Goal: Information Seeking & Learning: Learn about a topic

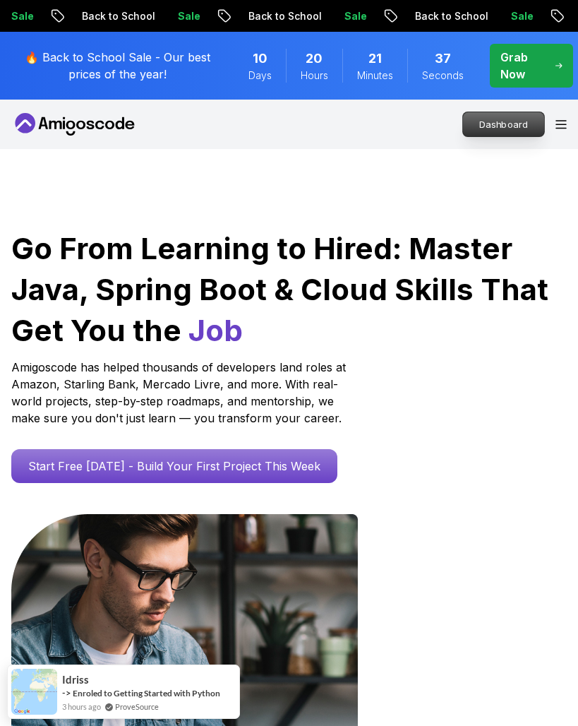
click at [481, 128] on p "Dashboard" at bounding box center [503, 124] width 81 height 24
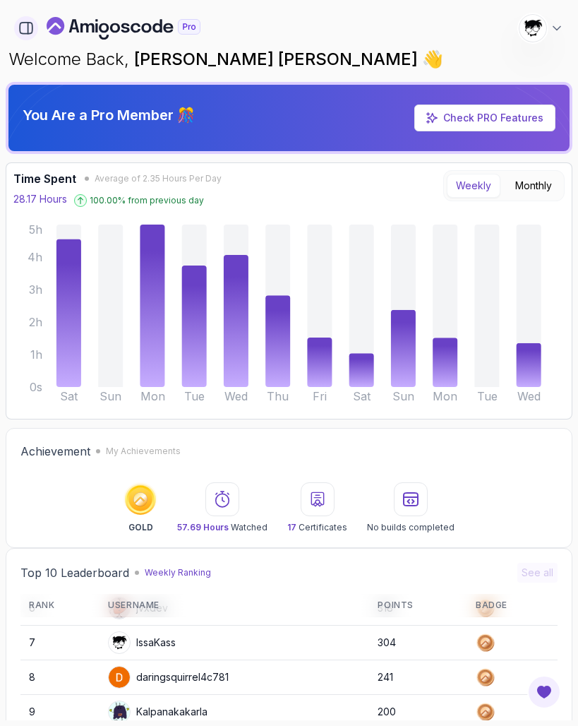
click at [16, 27] on button "button" at bounding box center [26, 28] width 24 height 24
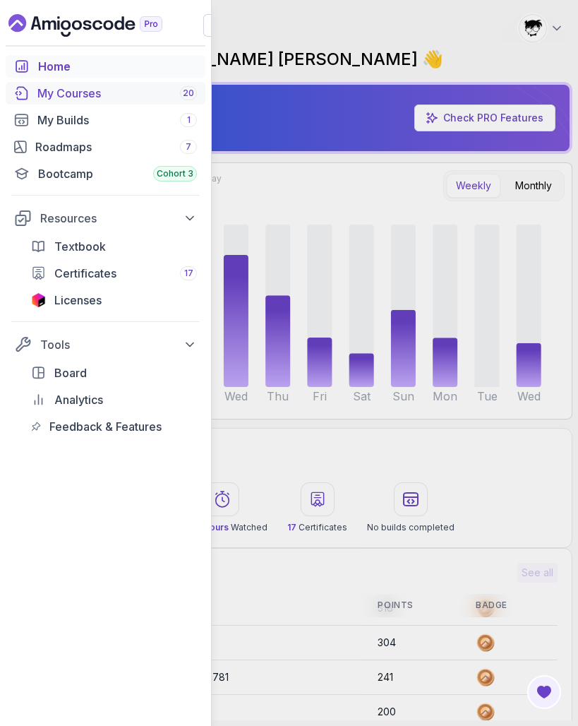
click at [50, 98] on div "My Courses 20" at bounding box center [117, 93] width 160 height 17
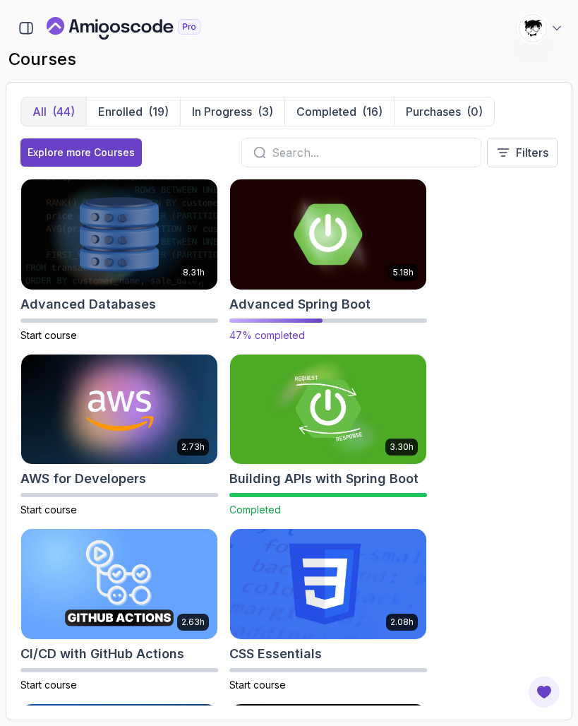
click at [264, 253] on img at bounding box center [328, 233] width 206 height 115
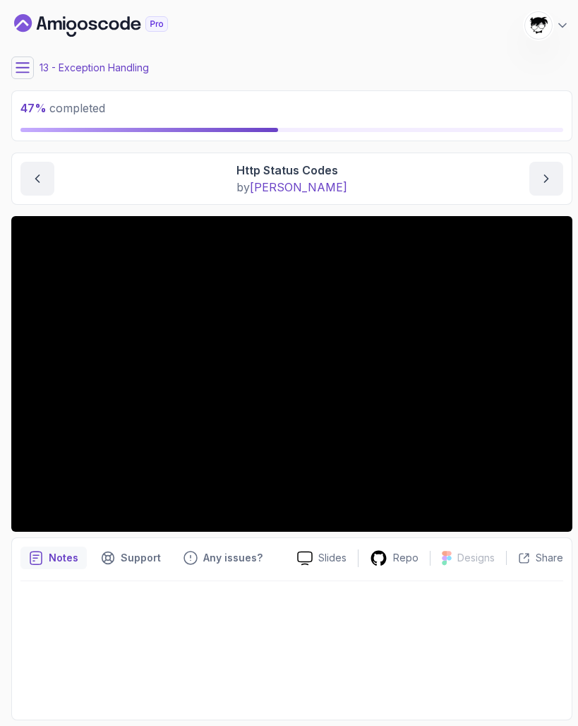
click at [19, 66] on icon at bounding box center [23, 68] width 14 height 14
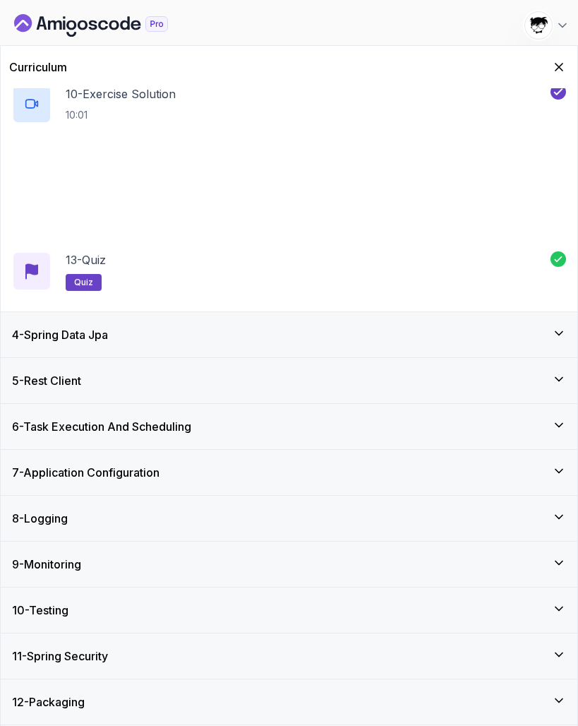
scroll to position [685, 0]
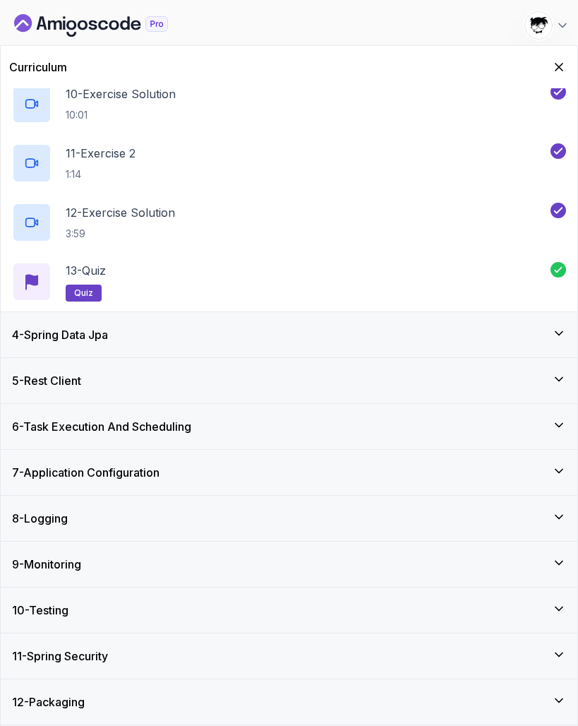
click at [92, 347] on div "4 - Spring Data Jpa" at bounding box center [289, 334] width 577 height 45
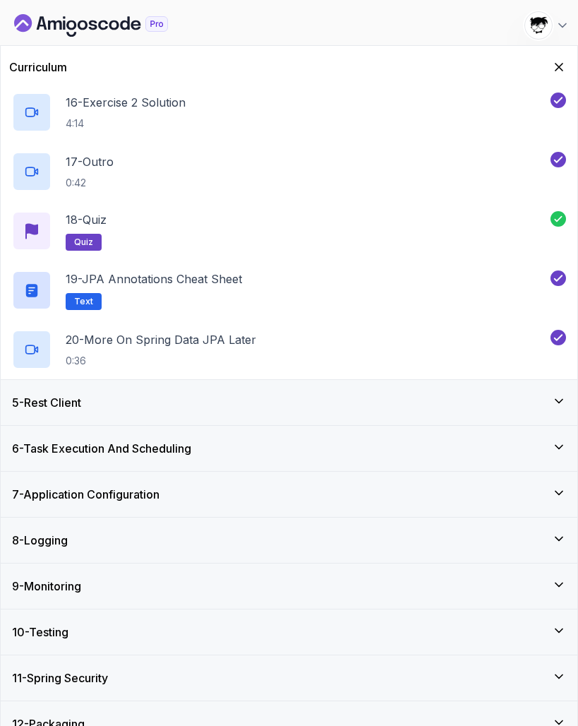
scroll to position [1099, 0]
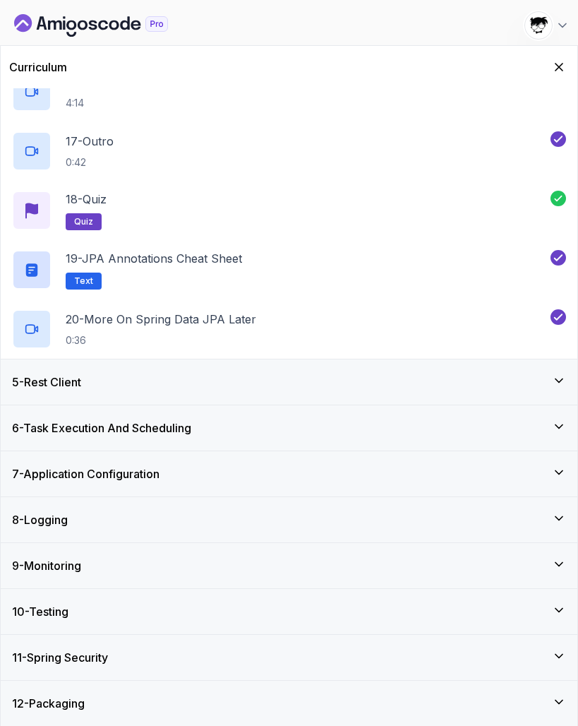
click at [75, 392] on div "5 - Rest Client" at bounding box center [289, 381] width 577 height 45
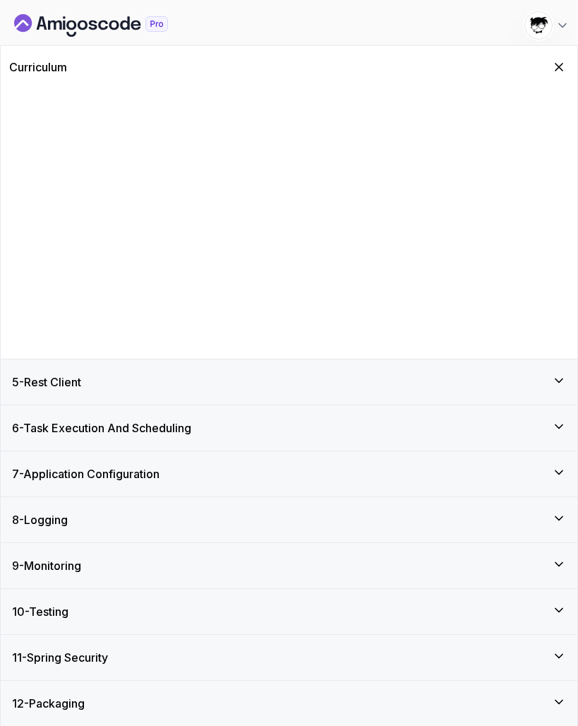
scroll to position [0, 0]
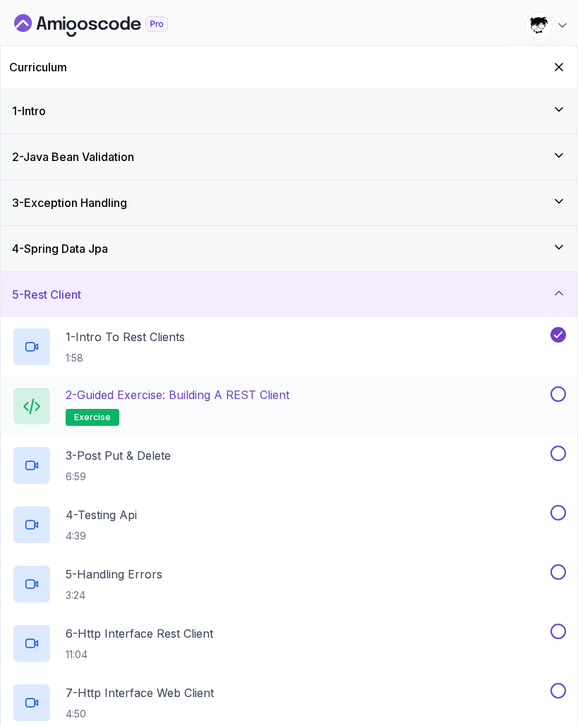
click at [175, 418] on h2 "2 - Guided Exercise: Building a REST Client exercise" at bounding box center [178, 406] width 224 height 40
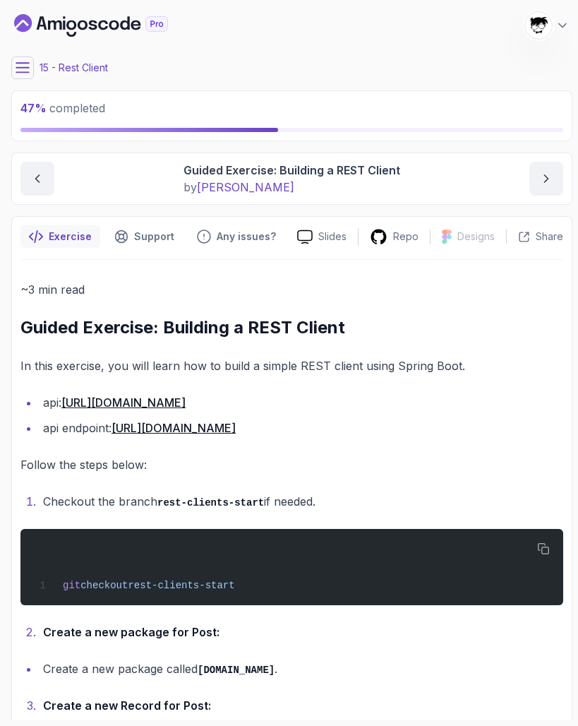
drag, startPoint x: 279, startPoint y: 398, endPoint x: 68, endPoint y: 397, distance: 210.4
click at [68, 397] on li "api: [URL][DOMAIN_NAME]" at bounding box center [301, 403] width 525 height 20
copy li "[URL][DOMAIN_NAME]"
click at [208, 558] on div "git checkout rest-clients-start" at bounding box center [292, 566] width 520 height 59
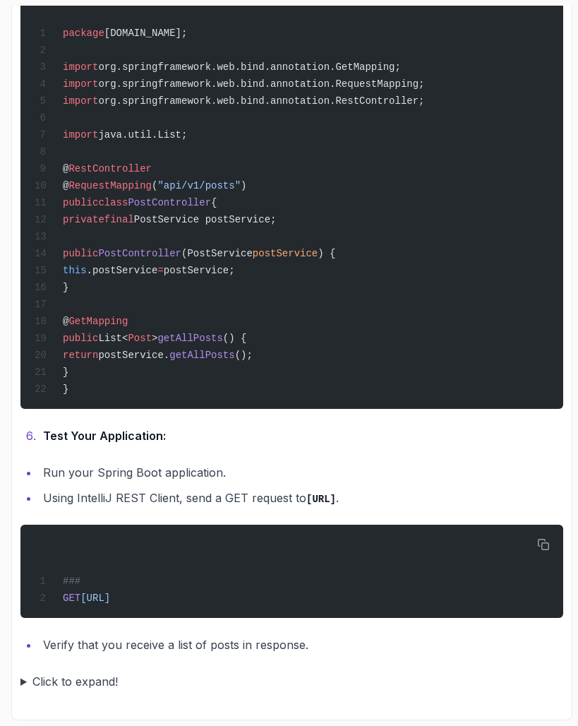
click at [25, 668] on summary "Click to expand!" at bounding box center [291, 681] width 543 height 20
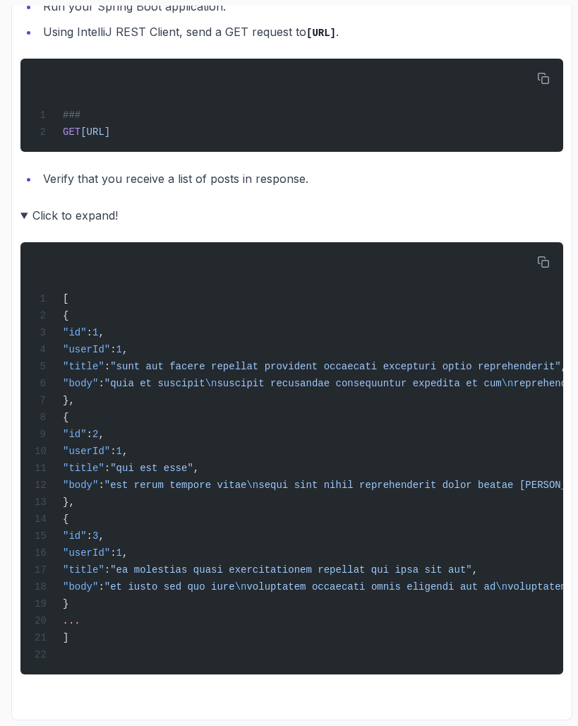
scroll to position [2274, 0]
click at [30, 210] on details "Click to expand! [ { "id" : 1 , "userId" : 1 , "title" : "sunt aut facere repel…" at bounding box center [291, 439] width 543 height 469
click at [29, 208] on summary "Click to expand!" at bounding box center [291, 215] width 543 height 20
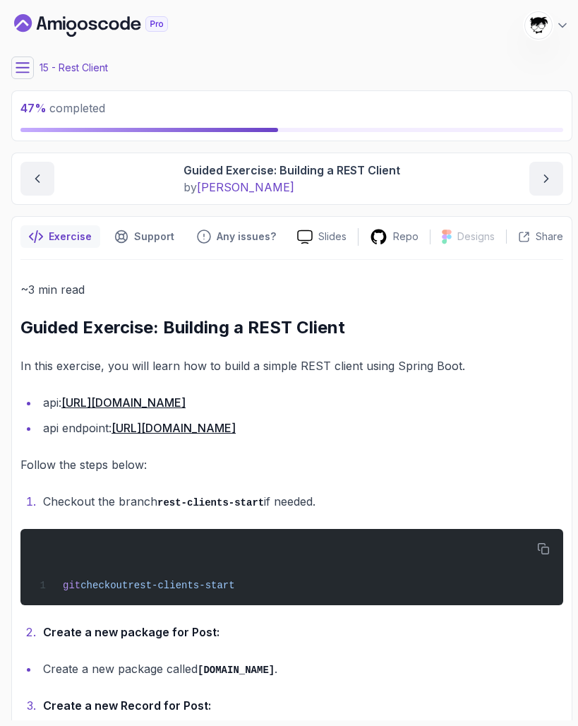
scroll to position [0, 0]
click at [22, 58] on button at bounding box center [22, 67] width 23 height 23
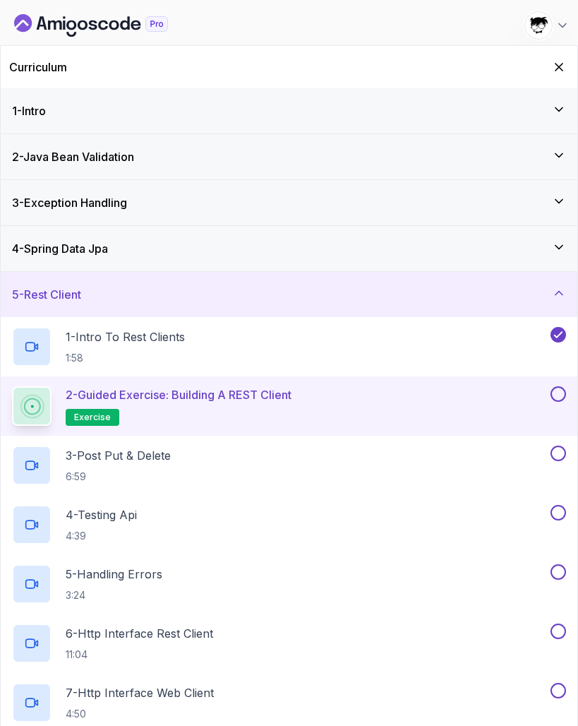
click at [556, 395] on button at bounding box center [559, 394] width 16 height 16
click at [243, 468] on div "3 - Post Put & Delete 6:59" at bounding box center [280, 465] width 536 height 40
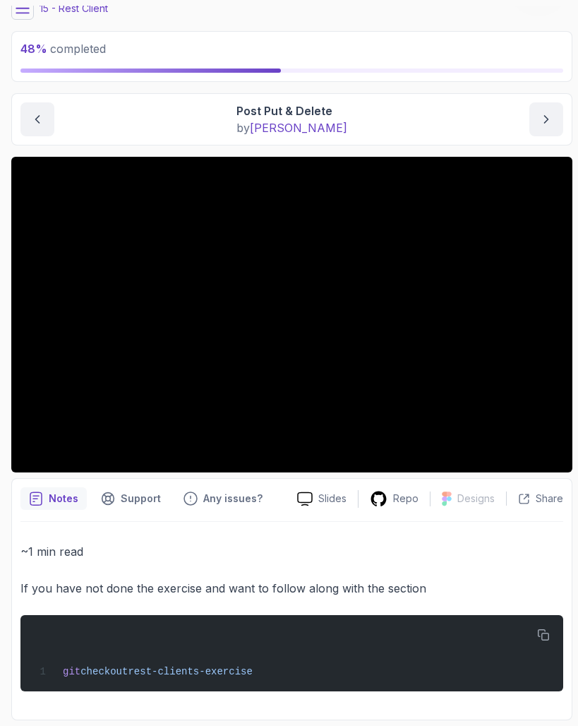
click at [22, 14] on icon at bounding box center [23, 8] width 14 height 14
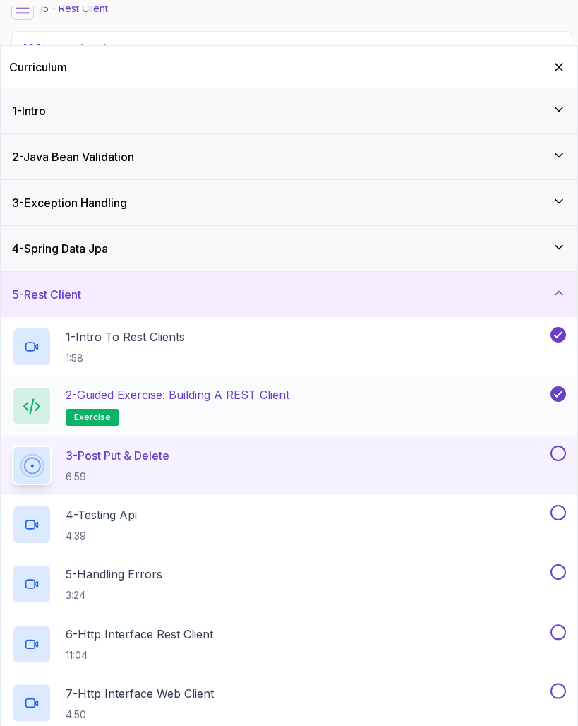
scroll to position [147, 0]
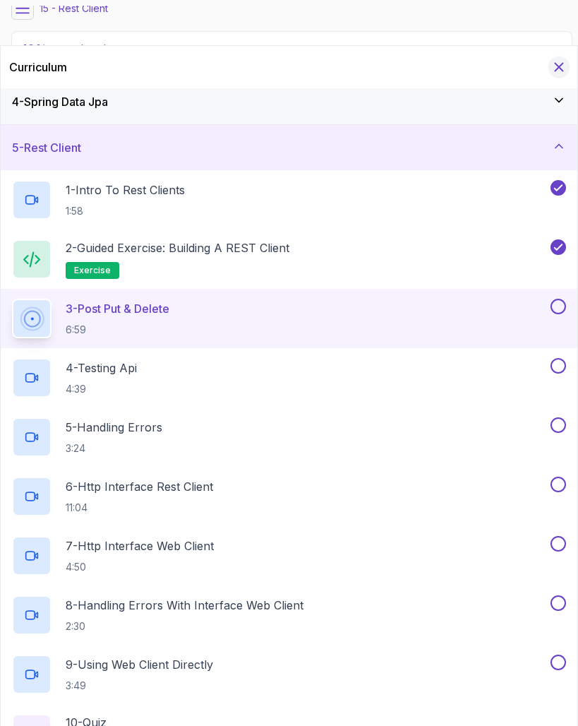
click at [557, 61] on icon "Hide Curriculum for mobile" at bounding box center [559, 67] width 16 height 16
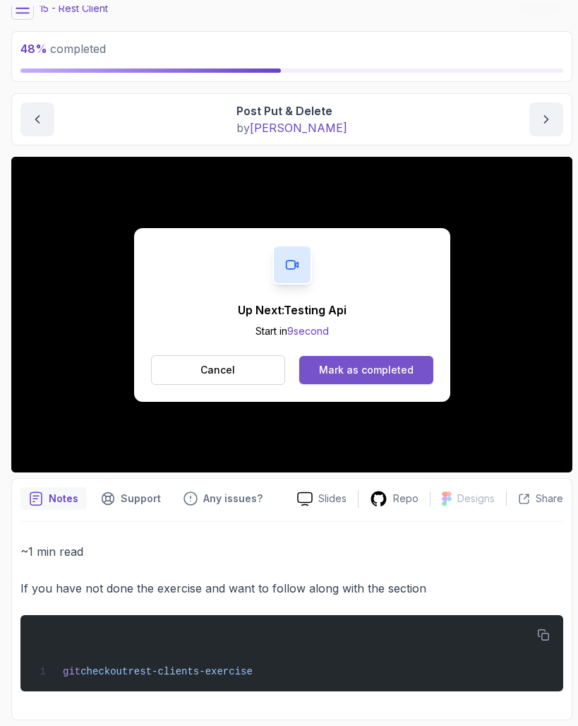
click at [393, 365] on div "Mark as completed" at bounding box center [366, 370] width 95 height 14
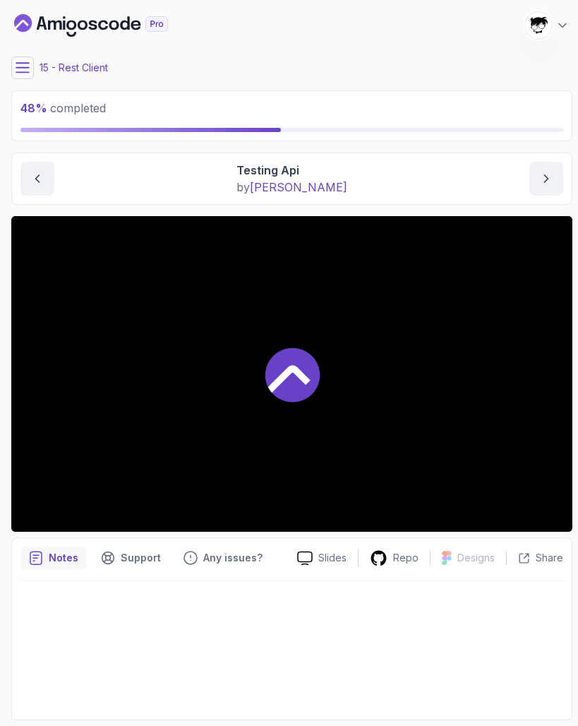
click at [15, 68] on button at bounding box center [22, 67] width 23 height 23
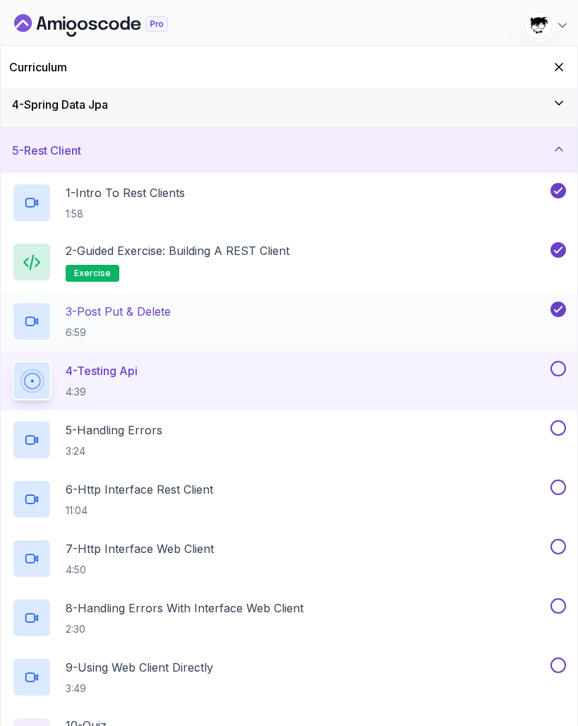
scroll to position [143, 0]
click at [558, 68] on icon "Hide Curriculum for mobile" at bounding box center [560, 68] width 8 height 8
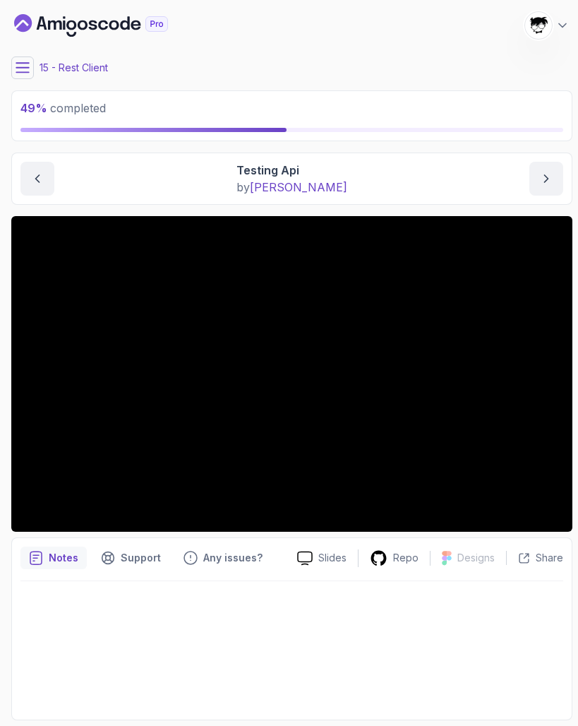
scroll to position [0, 0]
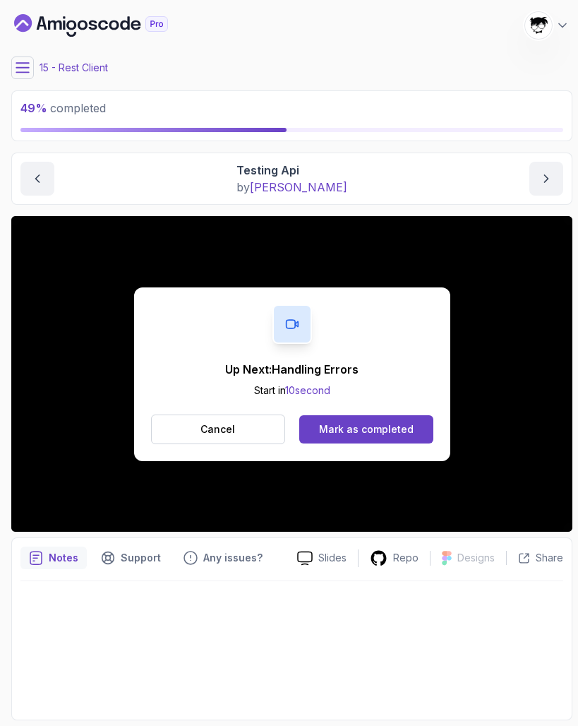
click at [405, 396] on div "Up Next: Handling Errors Start in 10 second Cancel Mark as completed" at bounding box center [292, 374] width 316 height 174
click at [388, 421] on button "Mark as completed" at bounding box center [365, 429] width 133 height 28
click at [354, 433] on div "Mark as completed" at bounding box center [366, 429] width 95 height 14
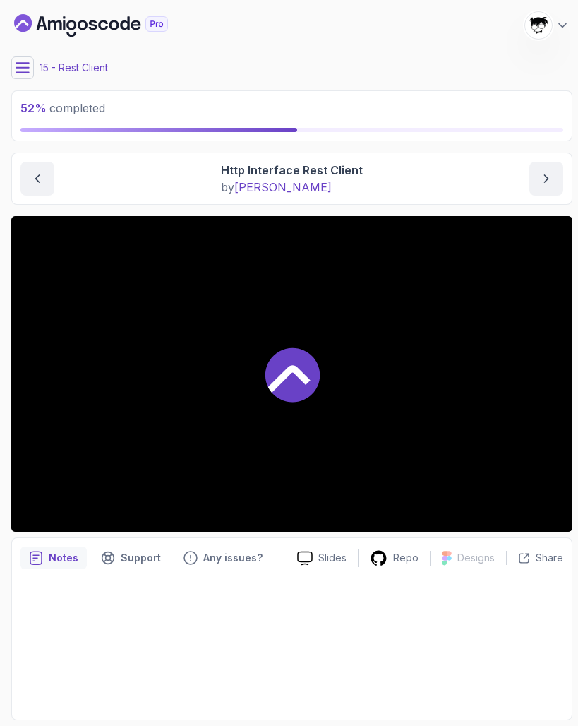
click at [172, 379] on div at bounding box center [291, 374] width 561 height 316
